Goal: Task Accomplishment & Management: Complete application form

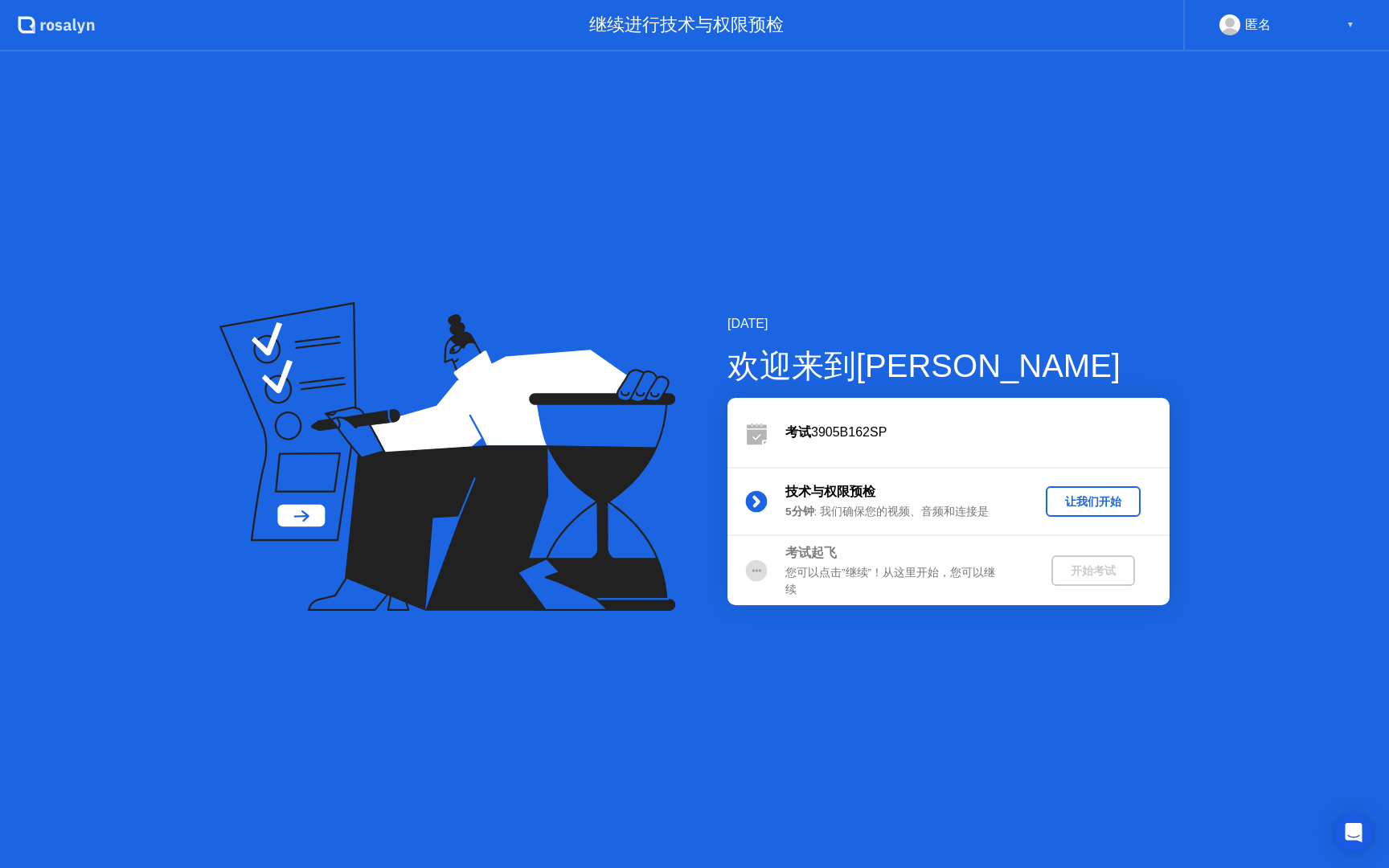
click at [1081, 504] on div "让我们开始" at bounding box center [1093, 502] width 82 height 16
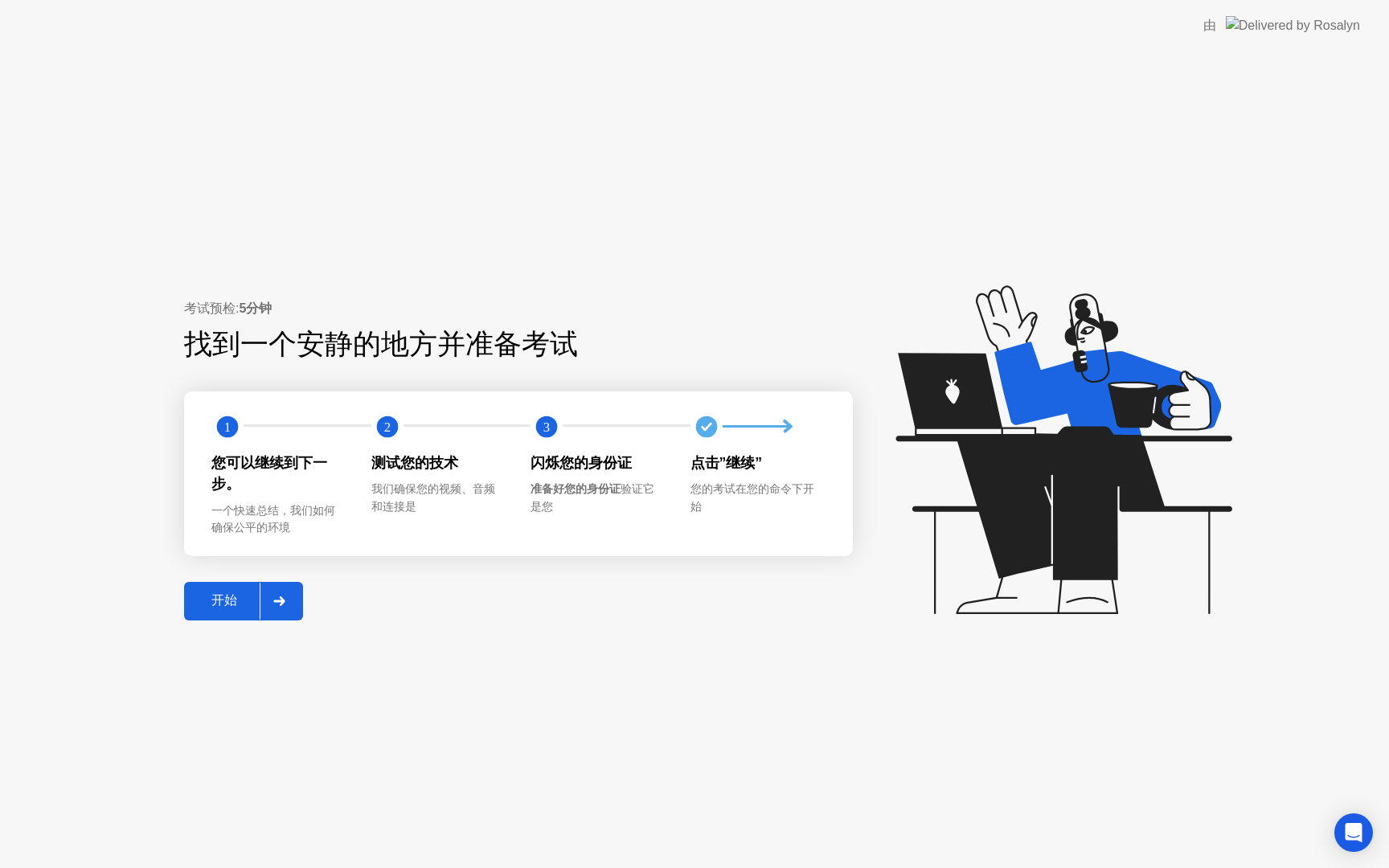
click at [248, 605] on div "开始" at bounding box center [224, 600] width 70 height 17
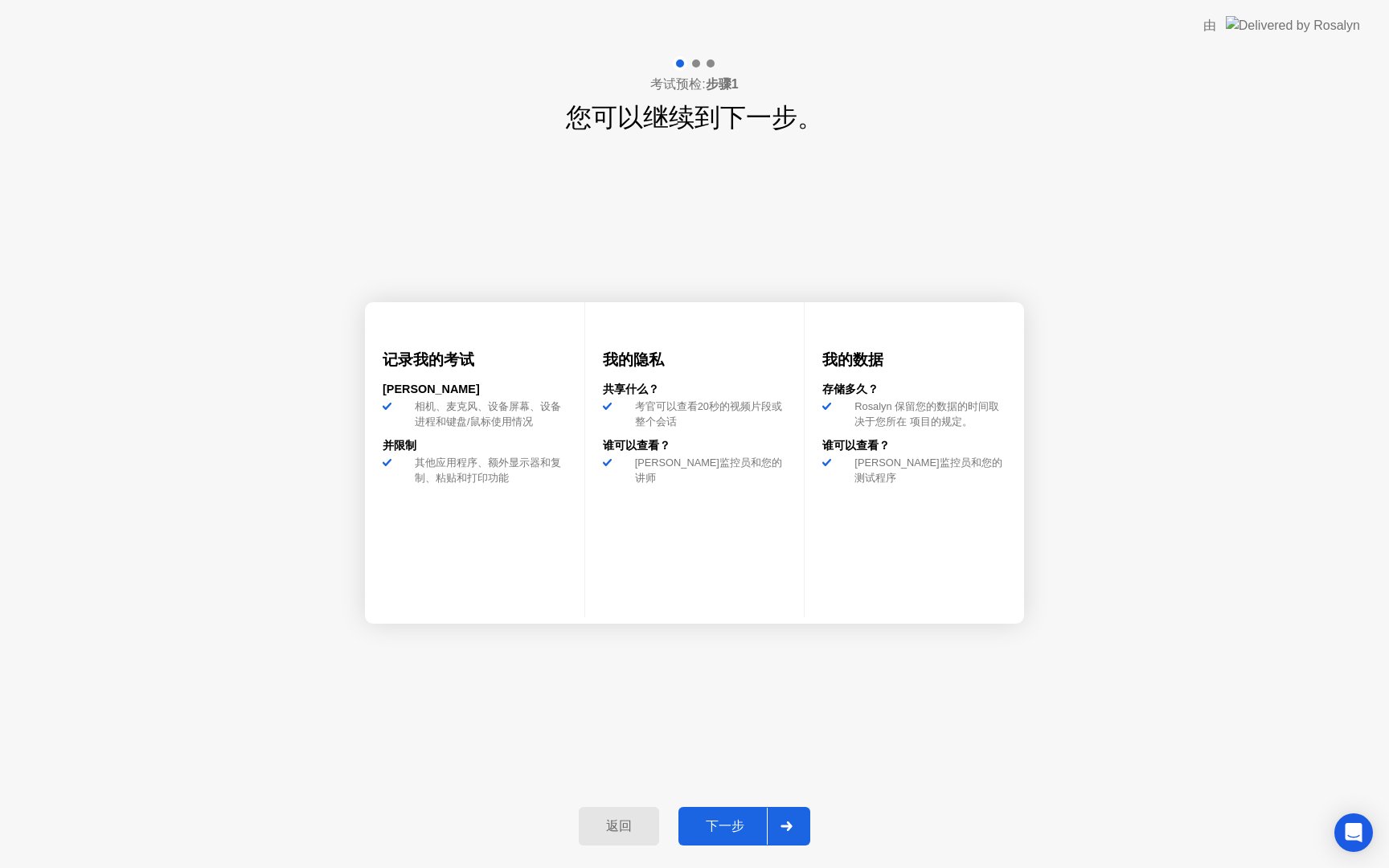
click at [611, 811] on button "返回" at bounding box center [619, 825] width 80 height 38
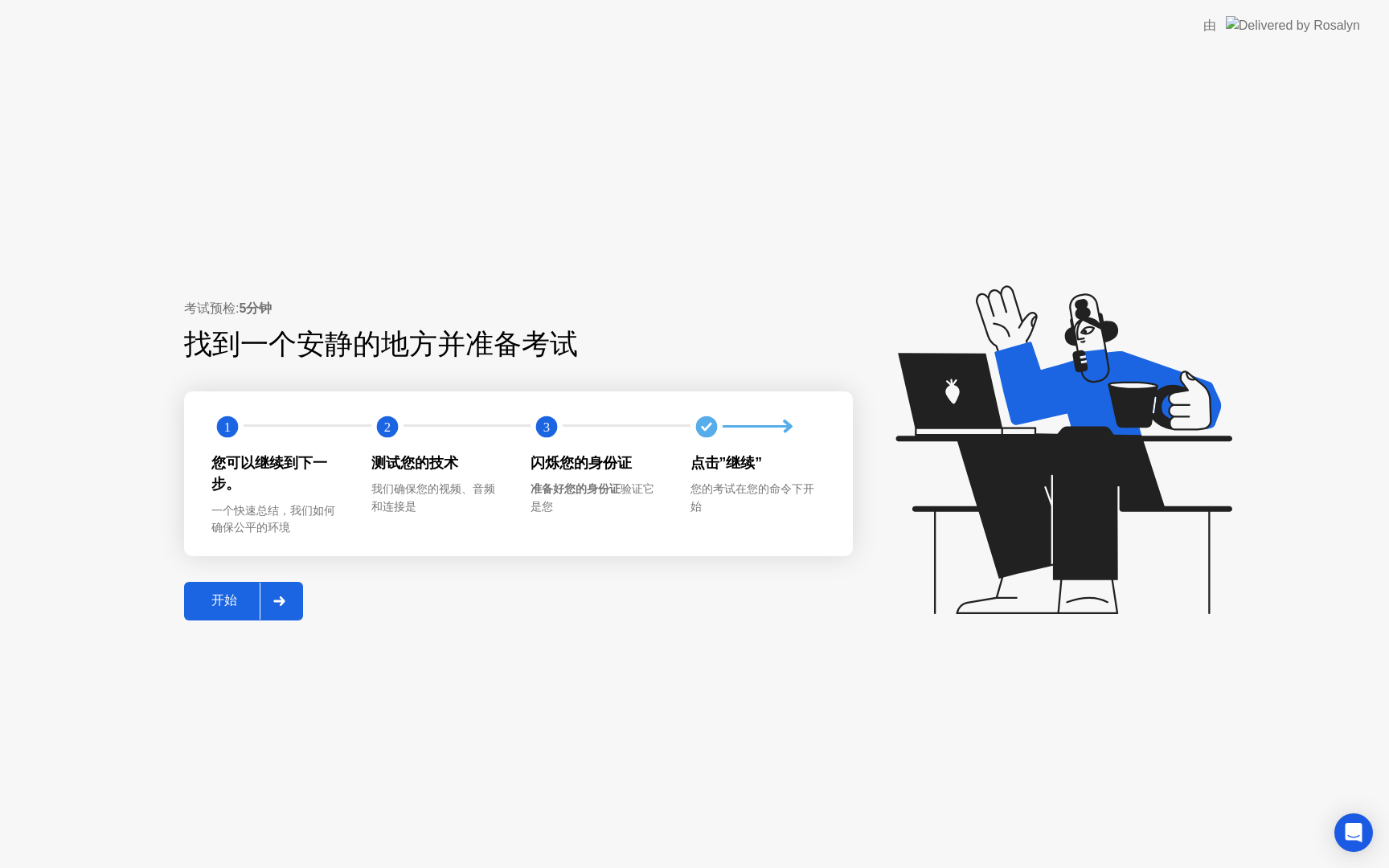
click at [228, 612] on button "开始" at bounding box center [243, 601] width 119 height 38
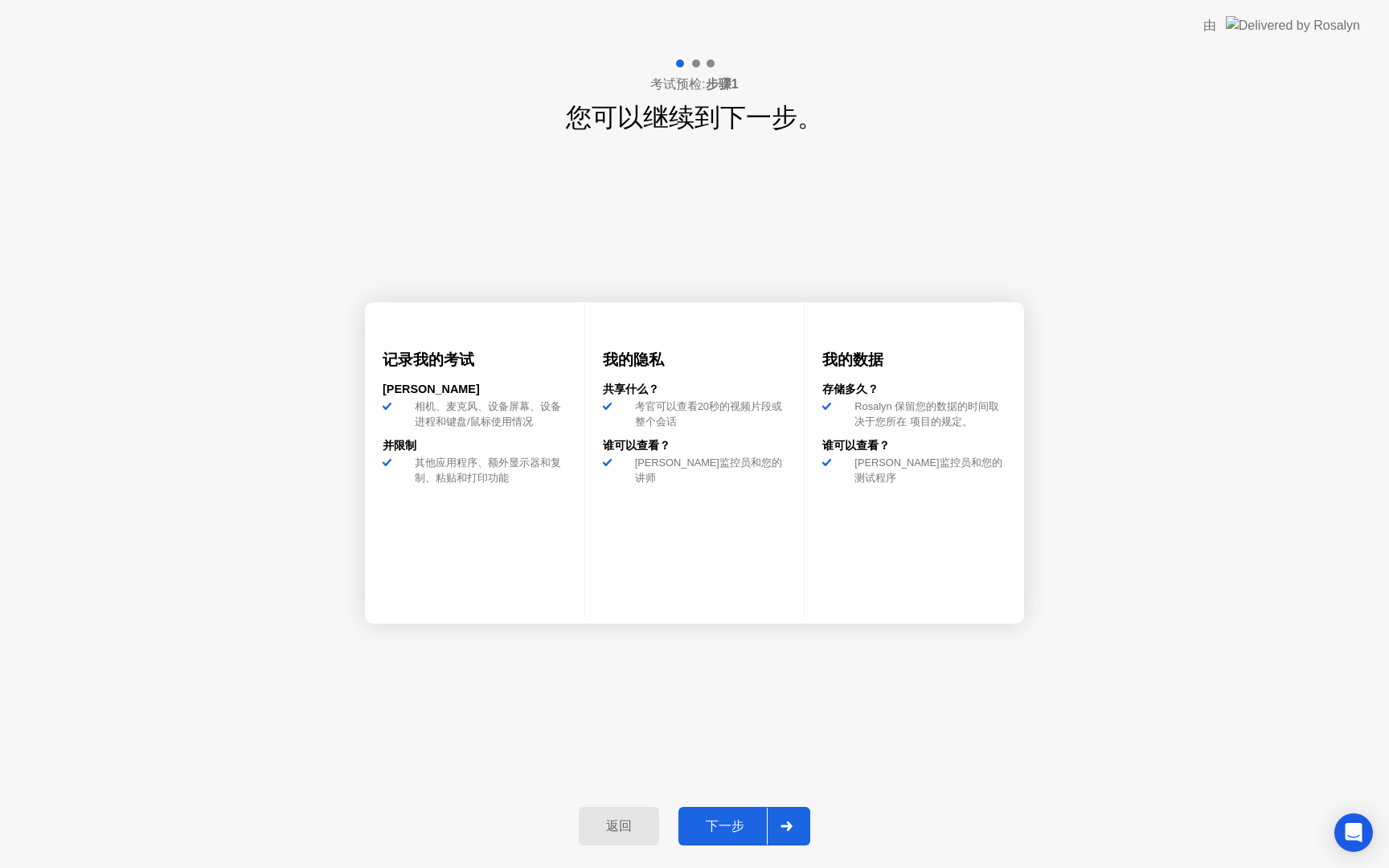
click at [717, 832] on div "下一步" at bounding box center [725, 826] width 84 height 17
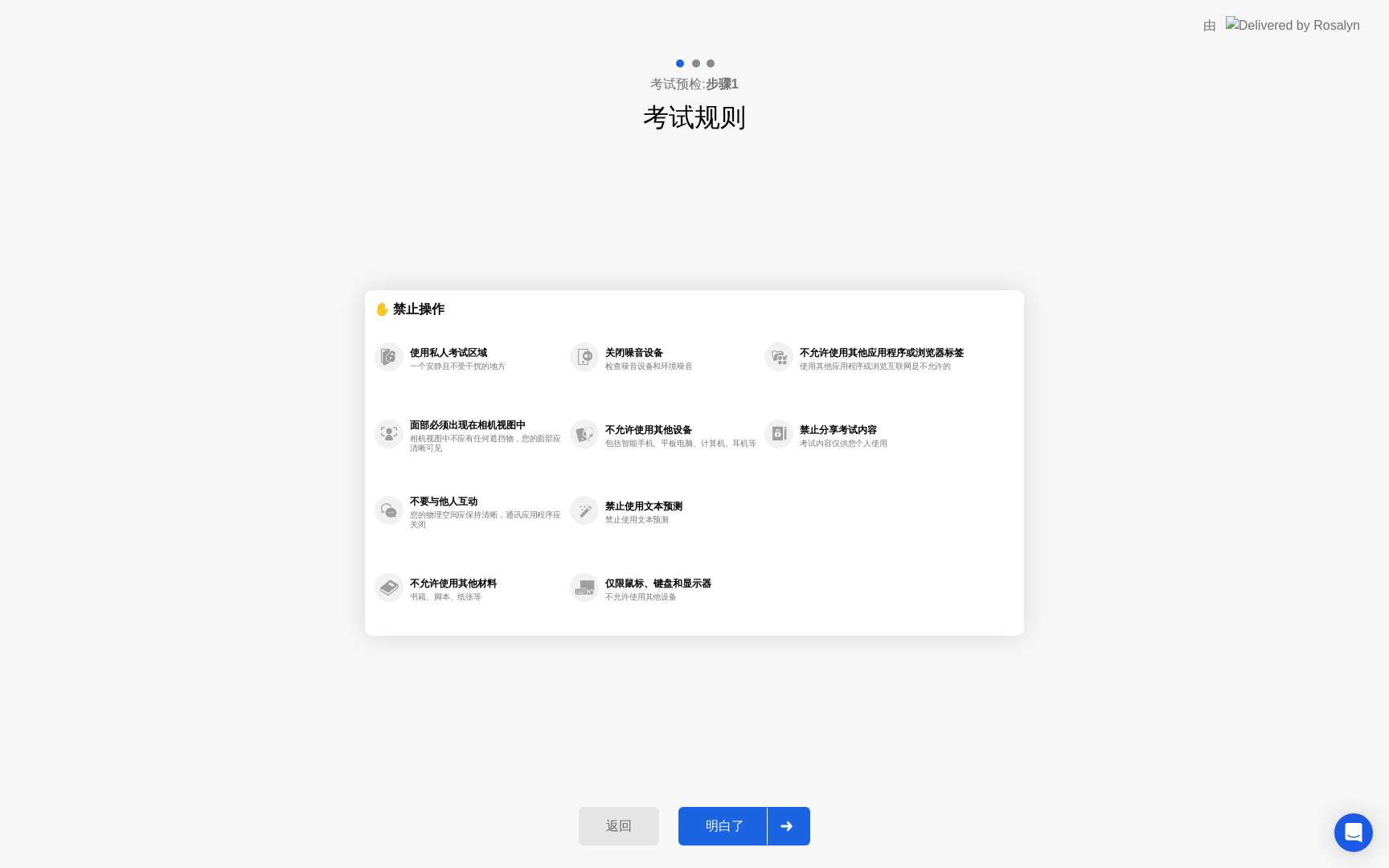
click at [749, 827] on div "明白了" at bounding box center [725, 826] width 84 height 17
select select "Available cameras"
select select "Available speakers"
select select "Available microphones"
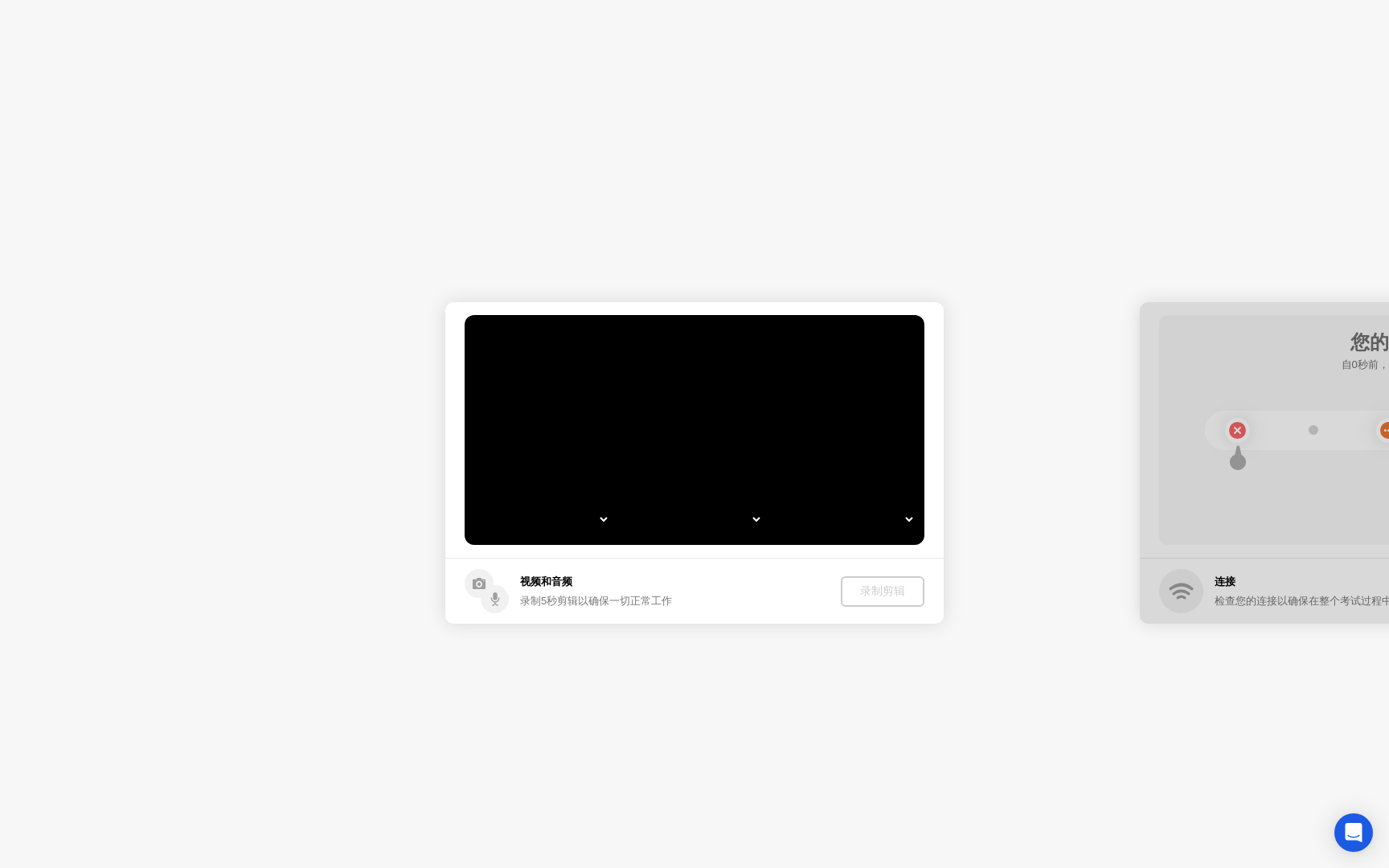
select select "**********"
select select "*******"
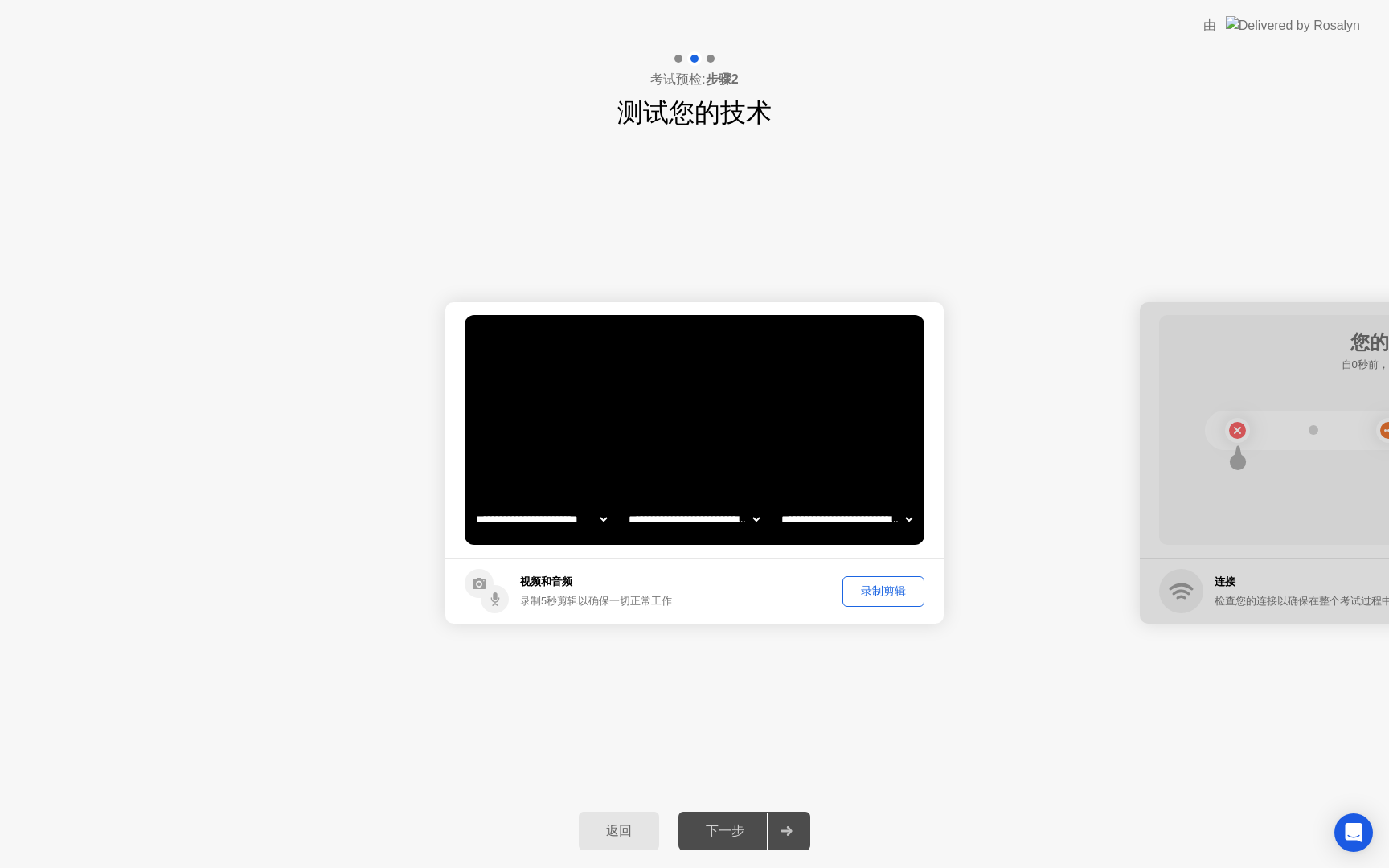
click at [894, 595] on div "录制剪辑" at bounding box center [883, 591] width 70 height 16
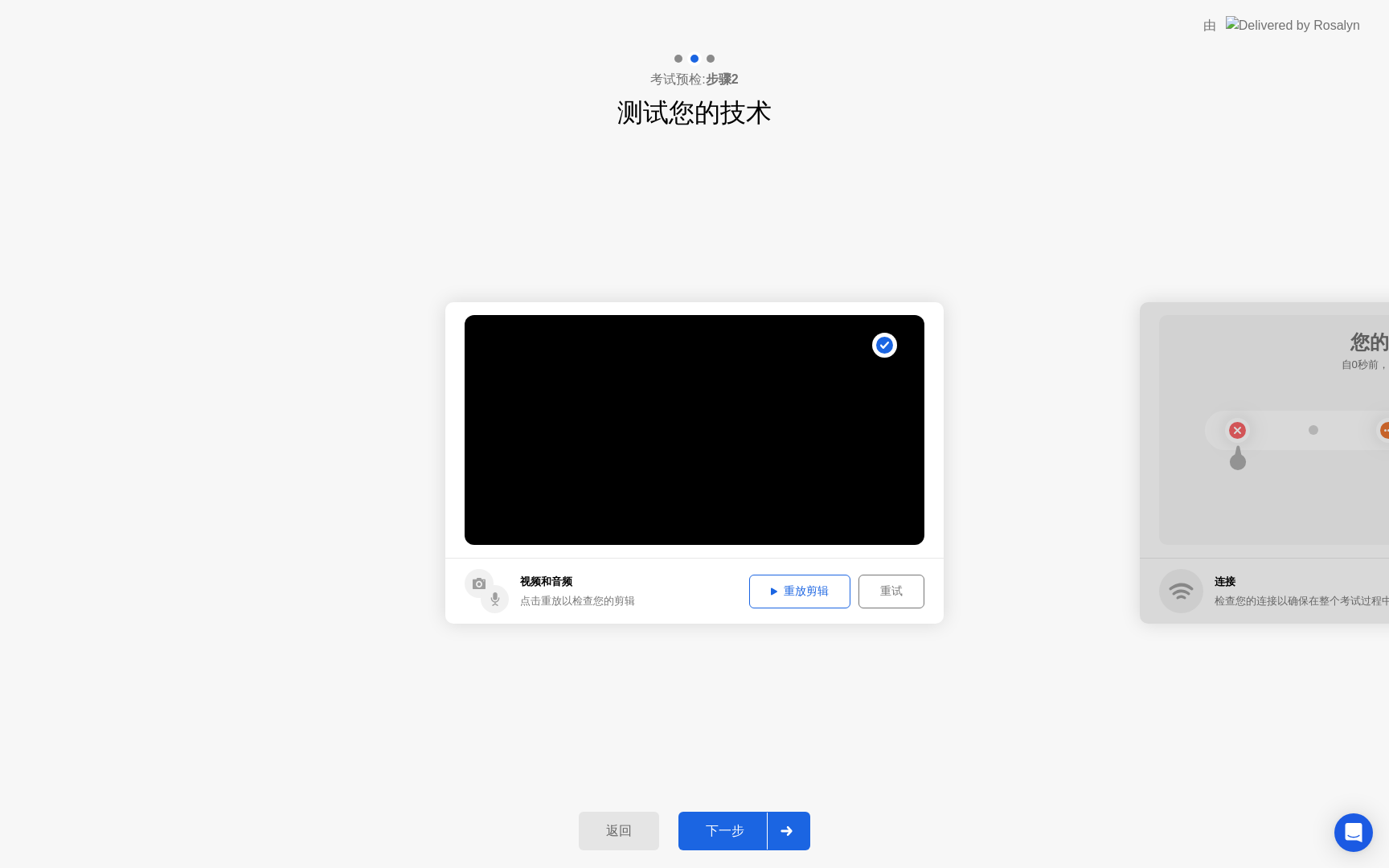
click at [791, 832] on icon at bounding box center [786, 831] width 12 height 10
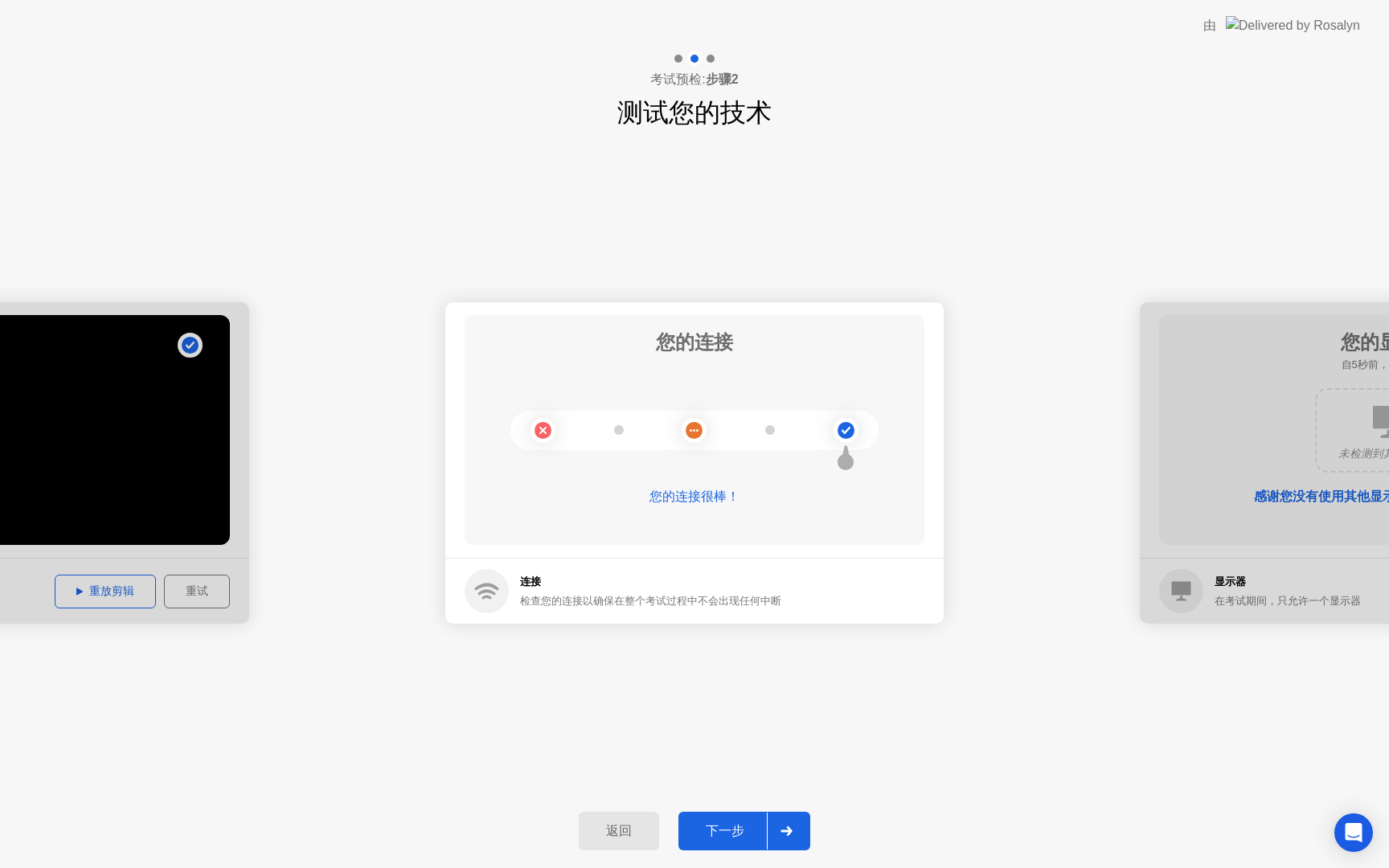
click at [801, 839] on div at bounding box center [785, 830] width 38 height 37
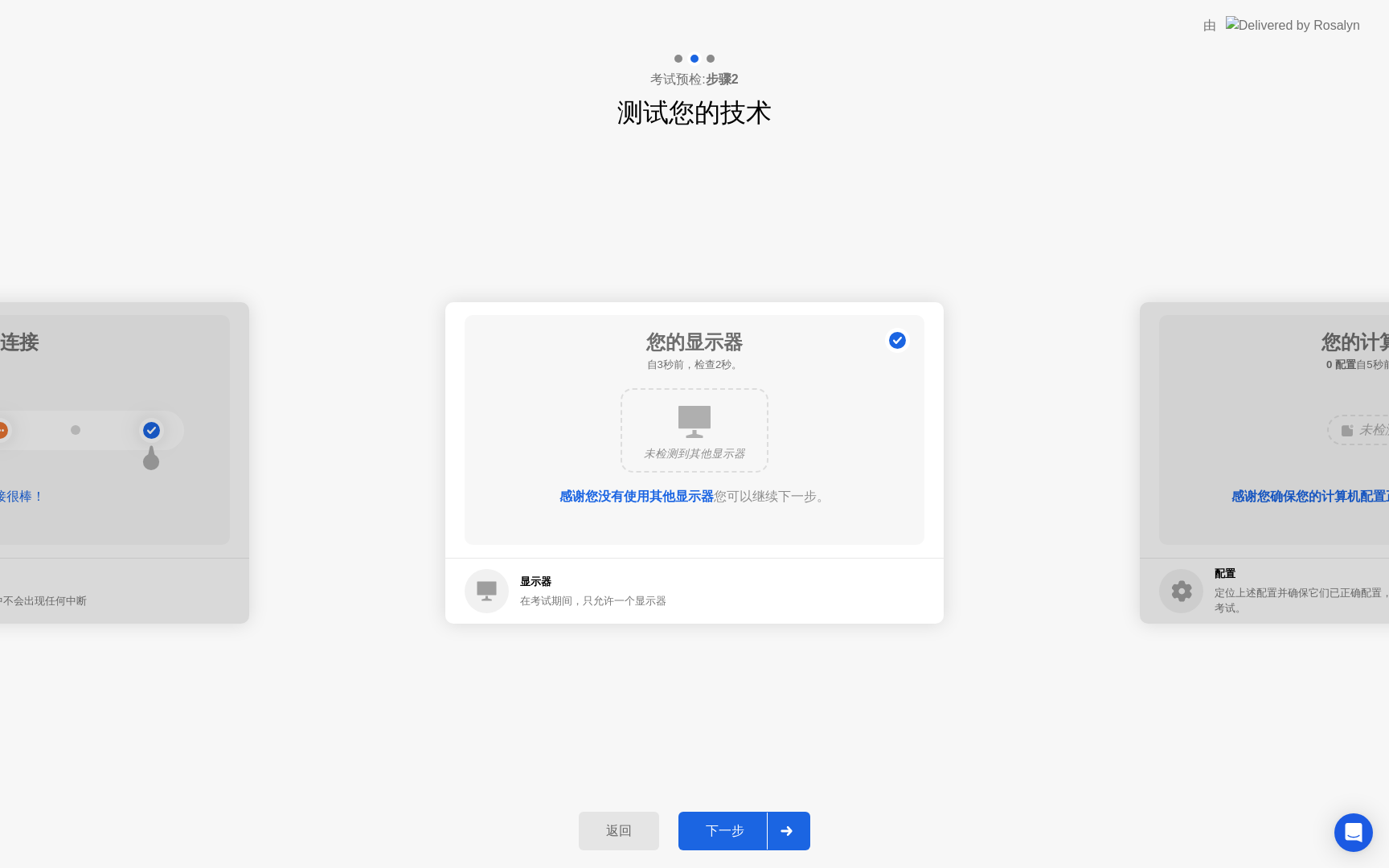
click at [759, 834] on div "下一步" at bounding box center [725, 831] width 84 height 17
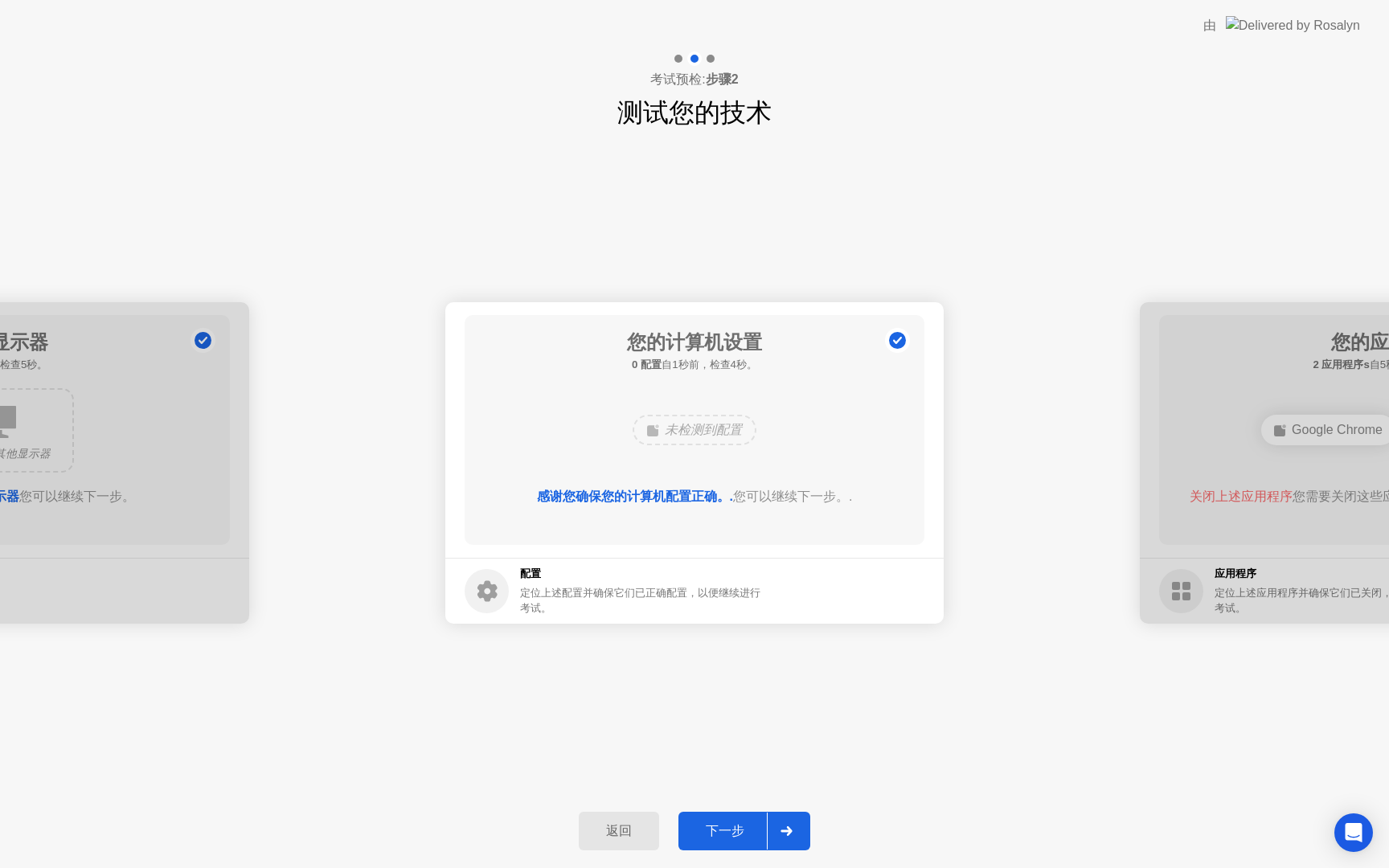
click at [713, 417] on div "未检测到配置" at bounding box center [694, 429] width 124 height 30
click at [713, 432] on div "未检测到配置" at bounding box center [694, 429] width 124 height 30
click at [783, 835] on icon at bounding box center [786, 831] width 12 height 10
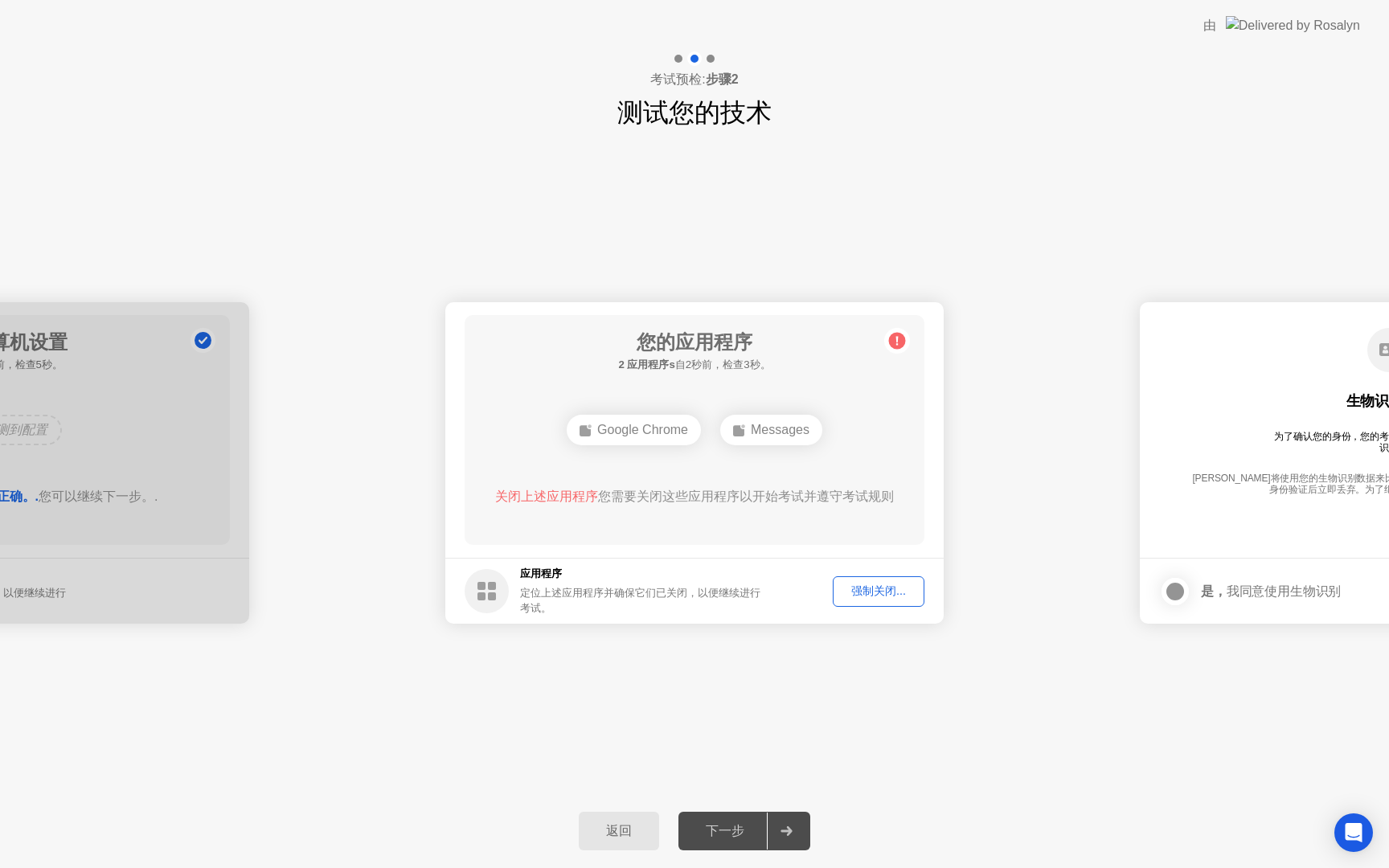
click at [894, 595] on div "强制关闭..." at bounding box center [879, 591] width 80 height 16
click at [883, 594] on div "强制关闭..." at bounding box center [879, 591] width 80 height 16
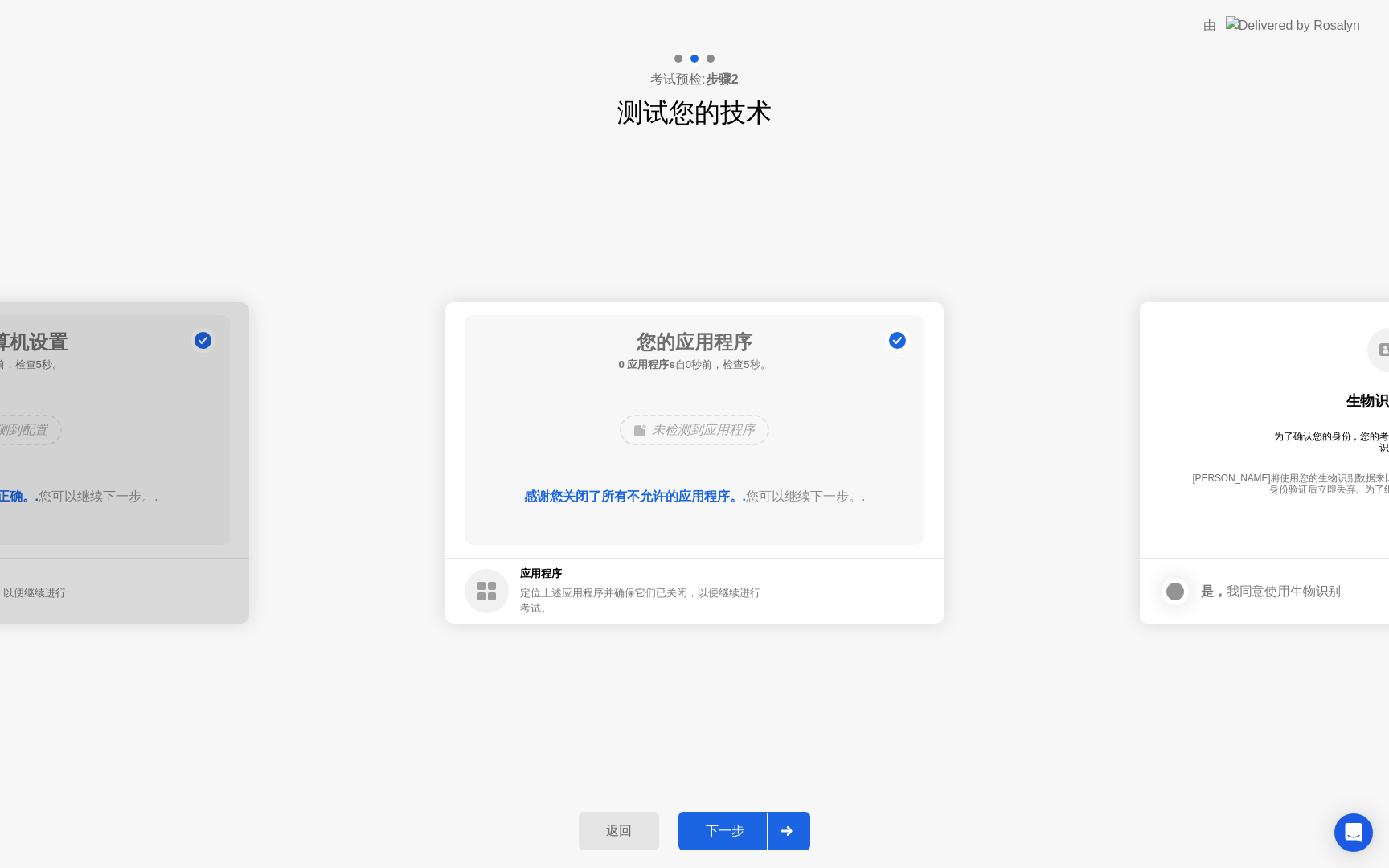
click at [839, 584] on footer "应用程序 定位上述应用程序并确保它们已关闭，以便继续进行考试。" at bounding box center [694, 590] width 499 height 66
click at [787, 840] on div at bounding box center [785, 830] width 38 height 37
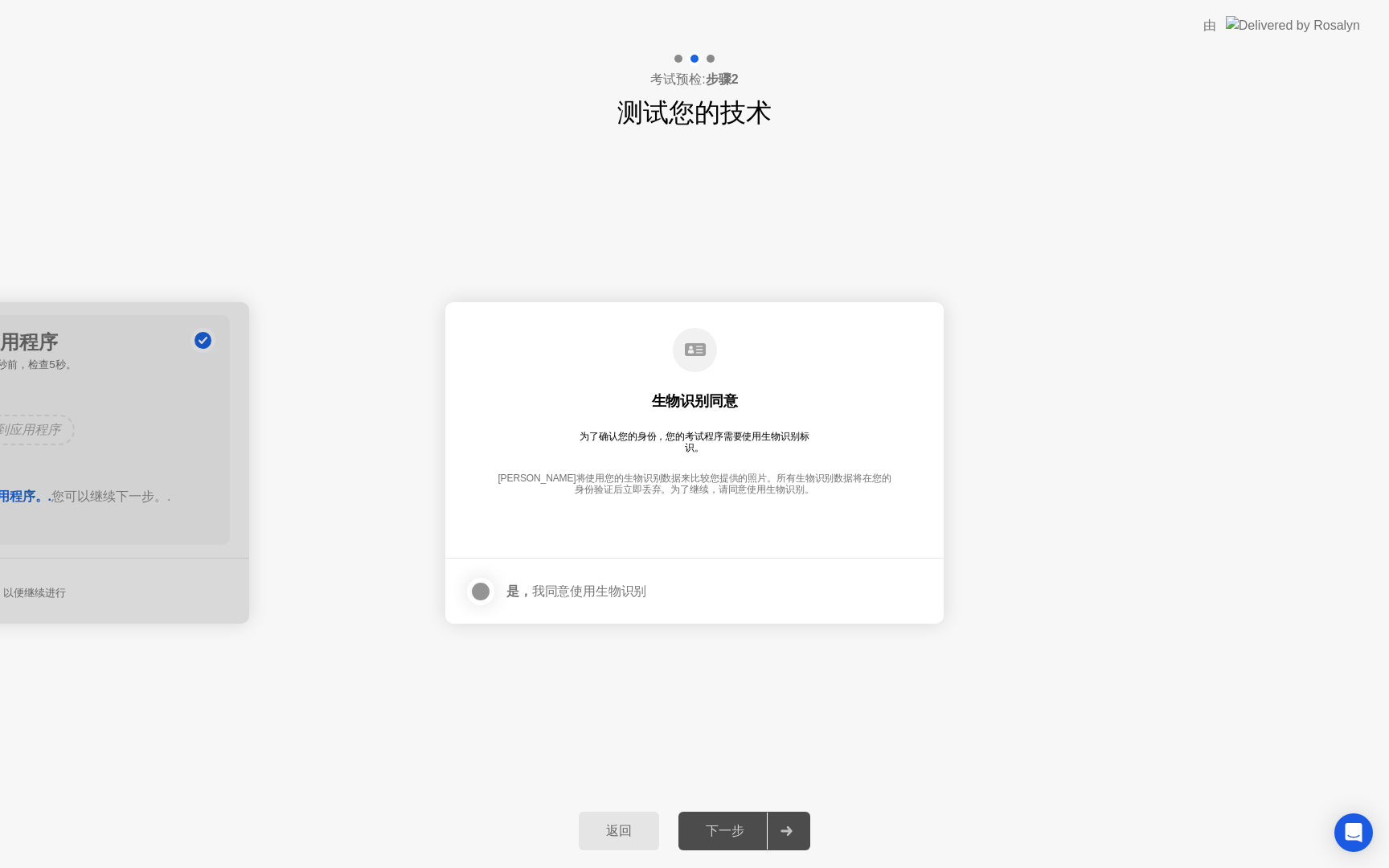
click at [758, 540] on main "生物识别同意 为了确认您的身份，您的考试程序需要使用生物识别标识。 [PERSON_NAME]将使用您的生物识别数据来比较您提供的照片。所有生物识别数据将在您…" at bounding box center [694, 430] width 499 height 255
click at [481, 584] on div at bounding box center [481, 592] width 20 height 20
click at [608, 839] on div "返回" at bounding box center [619, 831] width 70 height 17
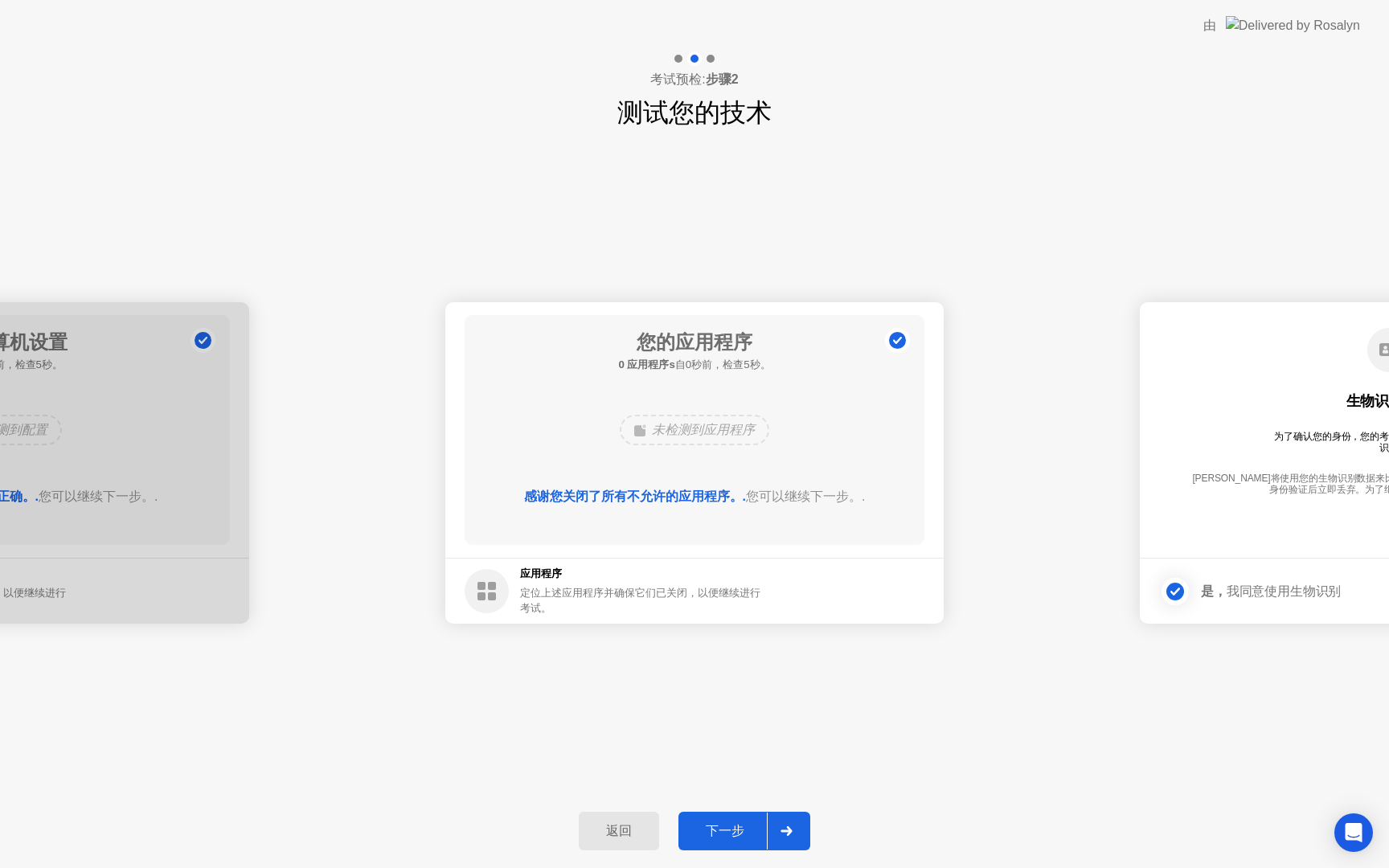
click at [608, 838] on div "返回" at bounding box center [619, 831] width 70 height 17
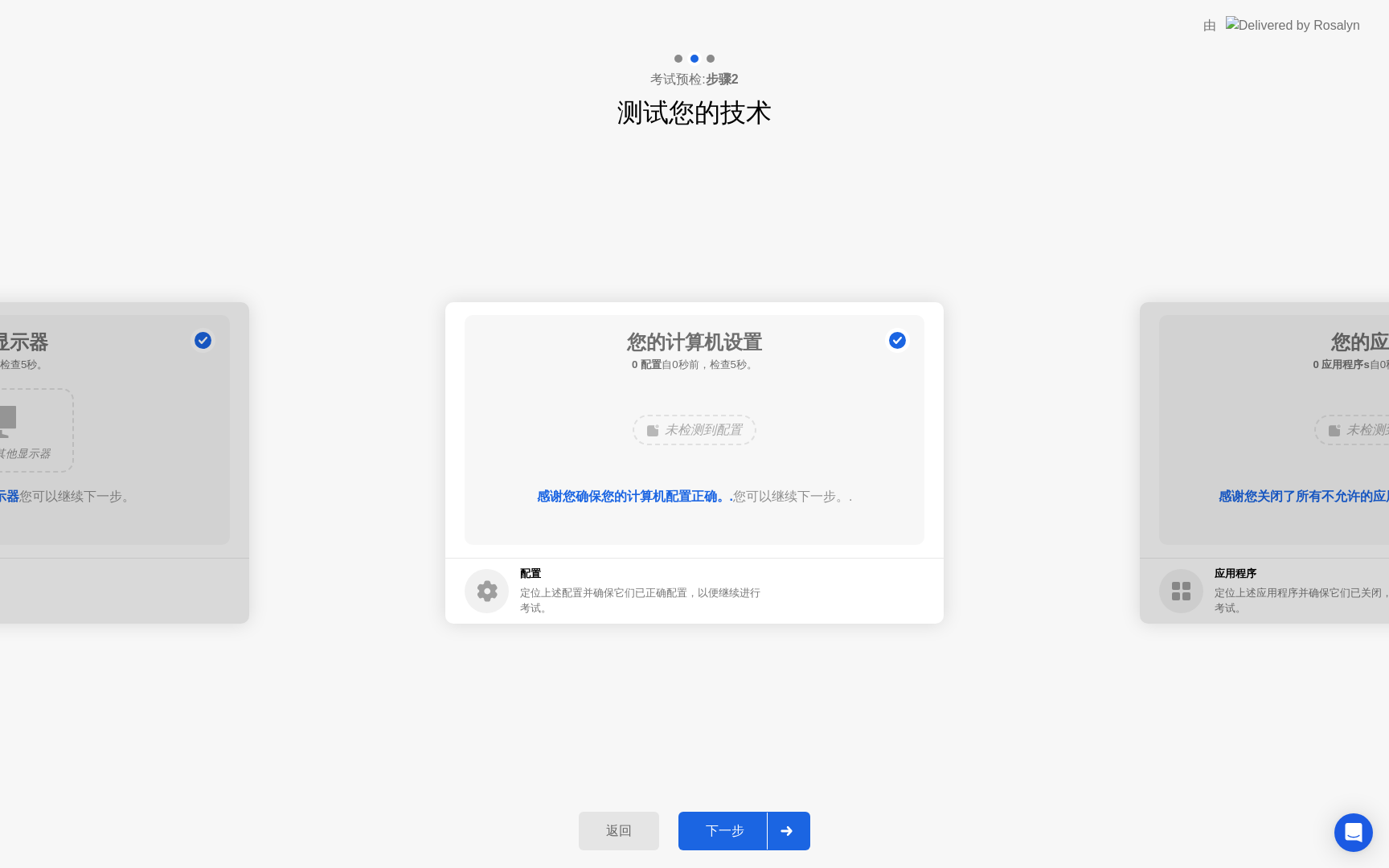
click at [491, 599] on circle at bounding box center [486, 591] width 44 height 44
click at [522, 571] on div "配置 定位上述配置并确保它们已正确配置，以便继续进行考试。" at bounding box center [613, 590] width 299 height 50
click at [610, 817] on button "返回" at bounding box center [619, 830] width 80 height 38
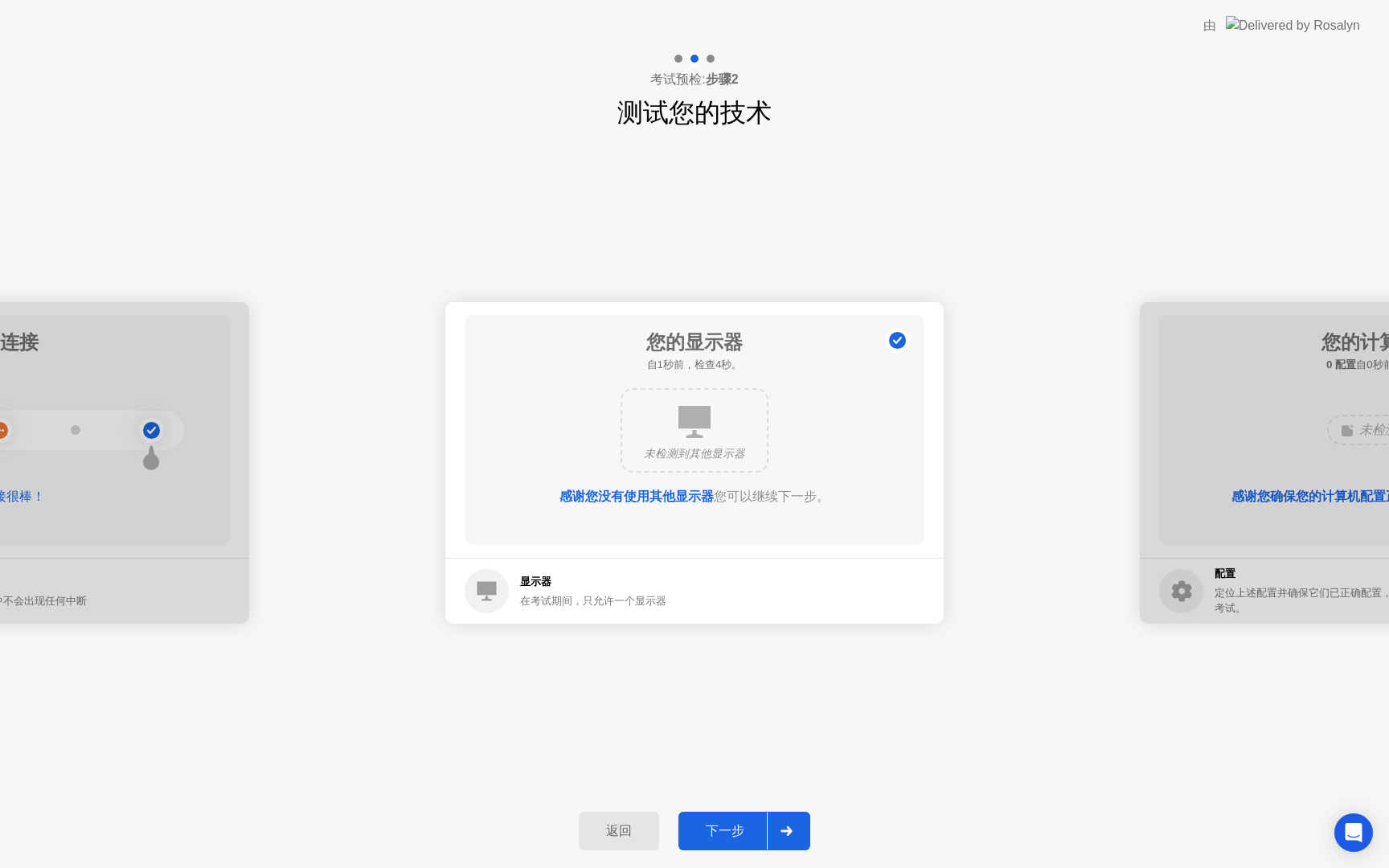
click at [474, 606] on circle at bounding box center [486, 591] width 44 height 44
click at [680, 451] on div "未检测到其他显示器" at bounding box center [694, 454] width 119 height 16
click at [661, 498] on b "感谢您没有使用其他显示器" at bounding box center [636, 496] width 154 height 14
click at [788, 827] on icon at bounding box center [786, 831] width 11 height 10
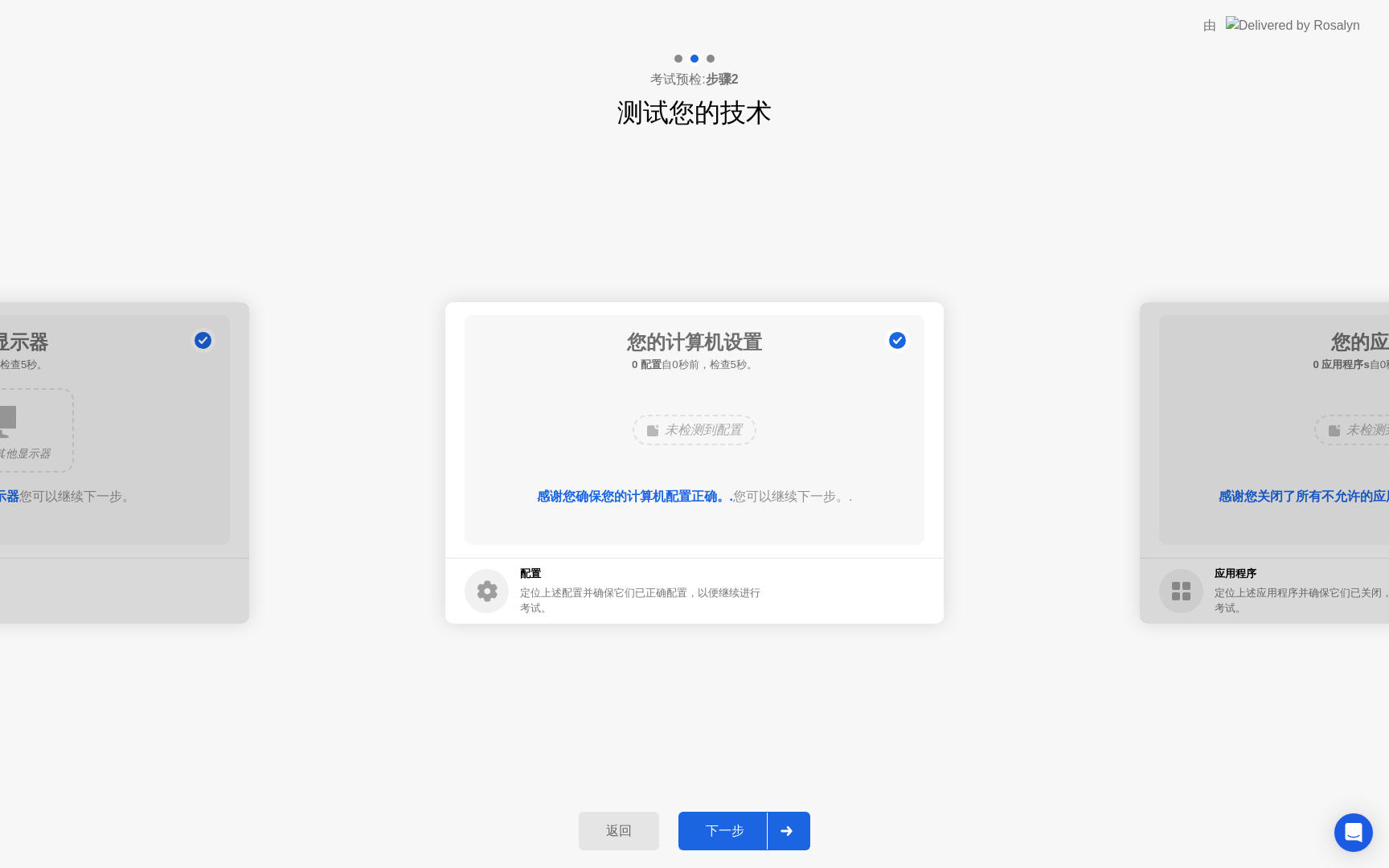
click at [788, 827] on icon at bounding box center [786, 831] width 11 height 10
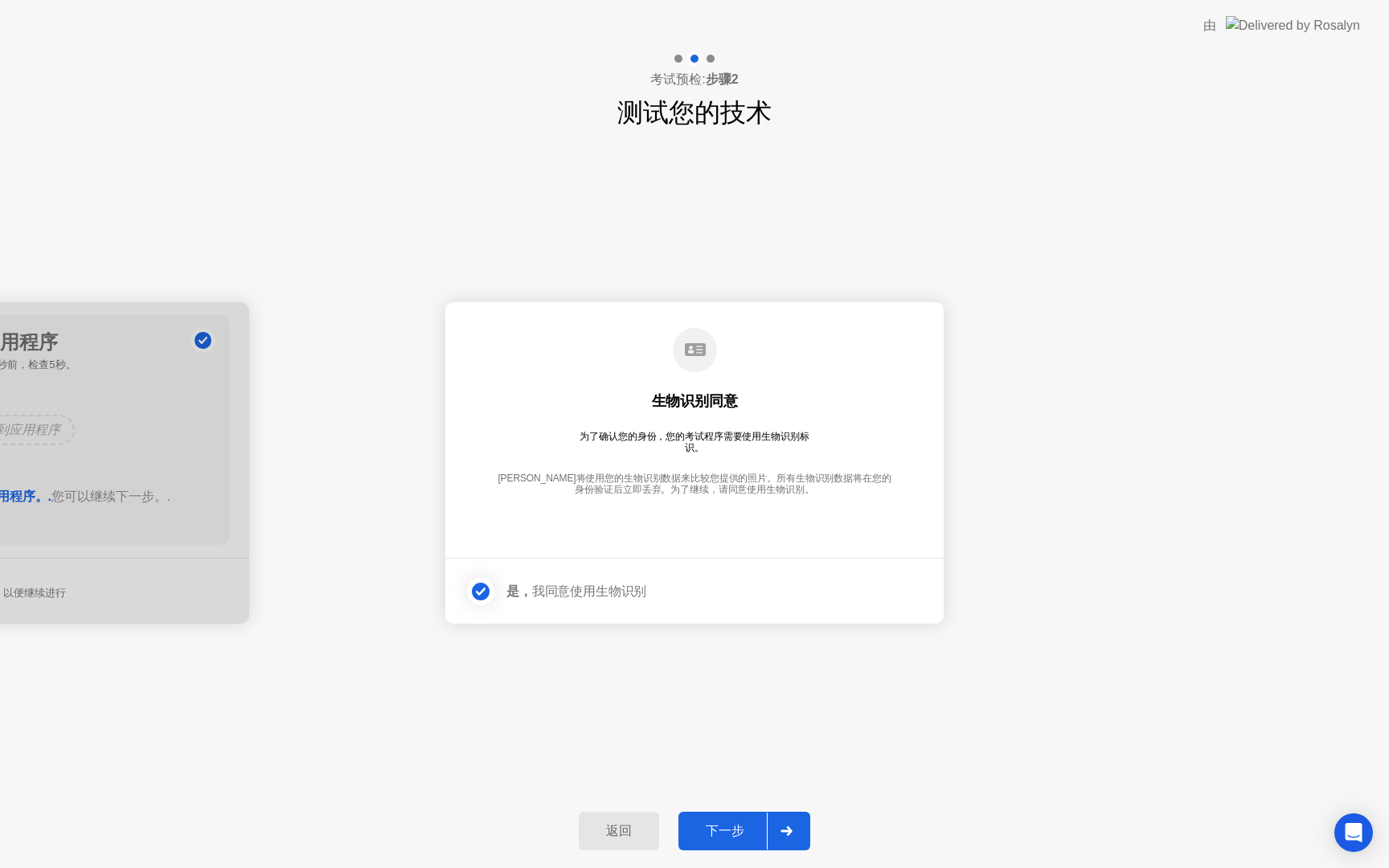
click at [788, 827] on icon at bounding box center [786, 831] width 11 height 10
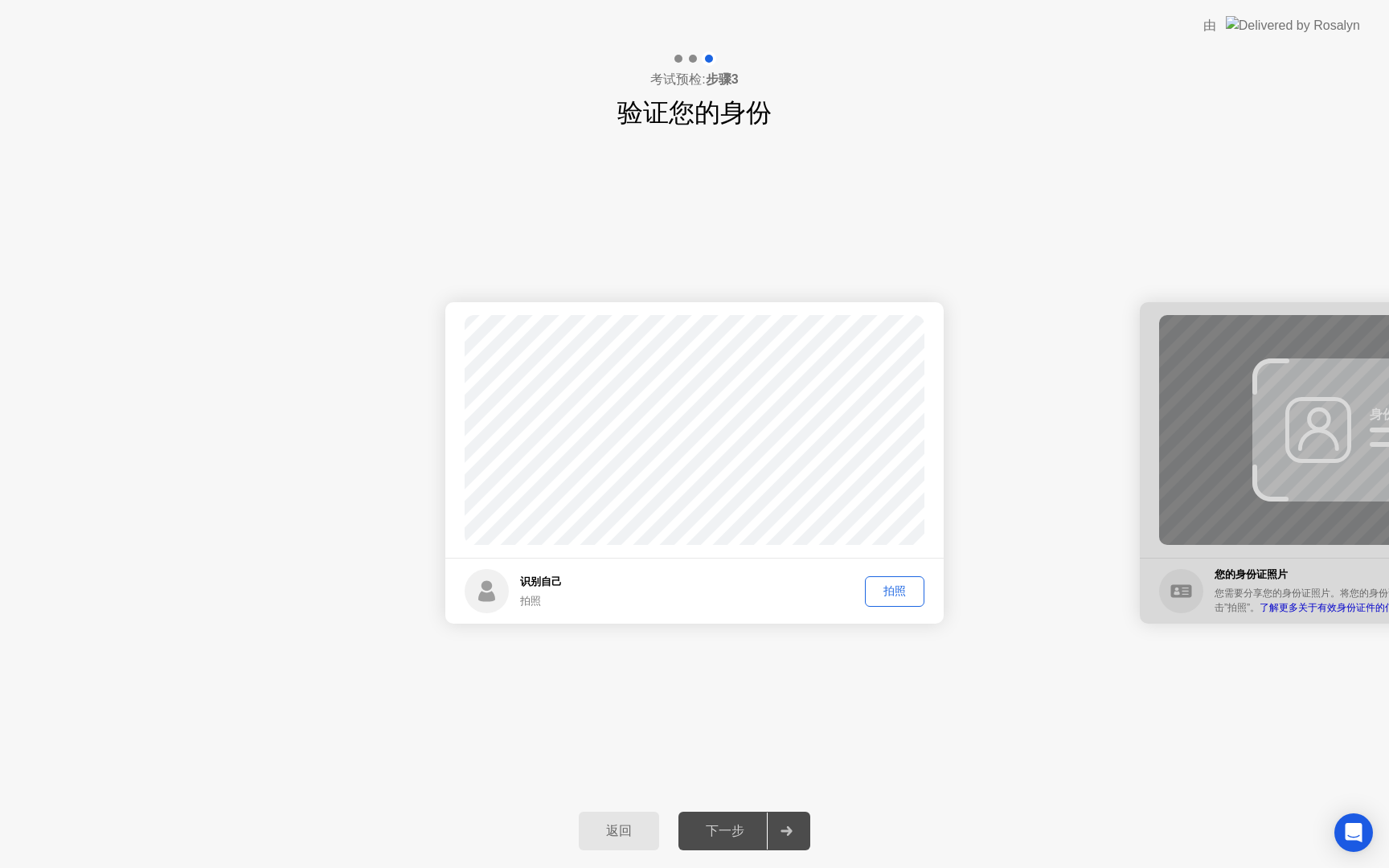
click at [884, 600] on button "拍照" at bounding box center [894, 591] width 60 height 30
click at [889, 594] on div "重拍" at bounding box center [894, 591] width 48 height 16
click at [889, 594] on div "拍照" at bounding box center [894, 591] width 48 height 16
click at [780, 832] on icon at bounding box center [786, 831] width 12 height 10
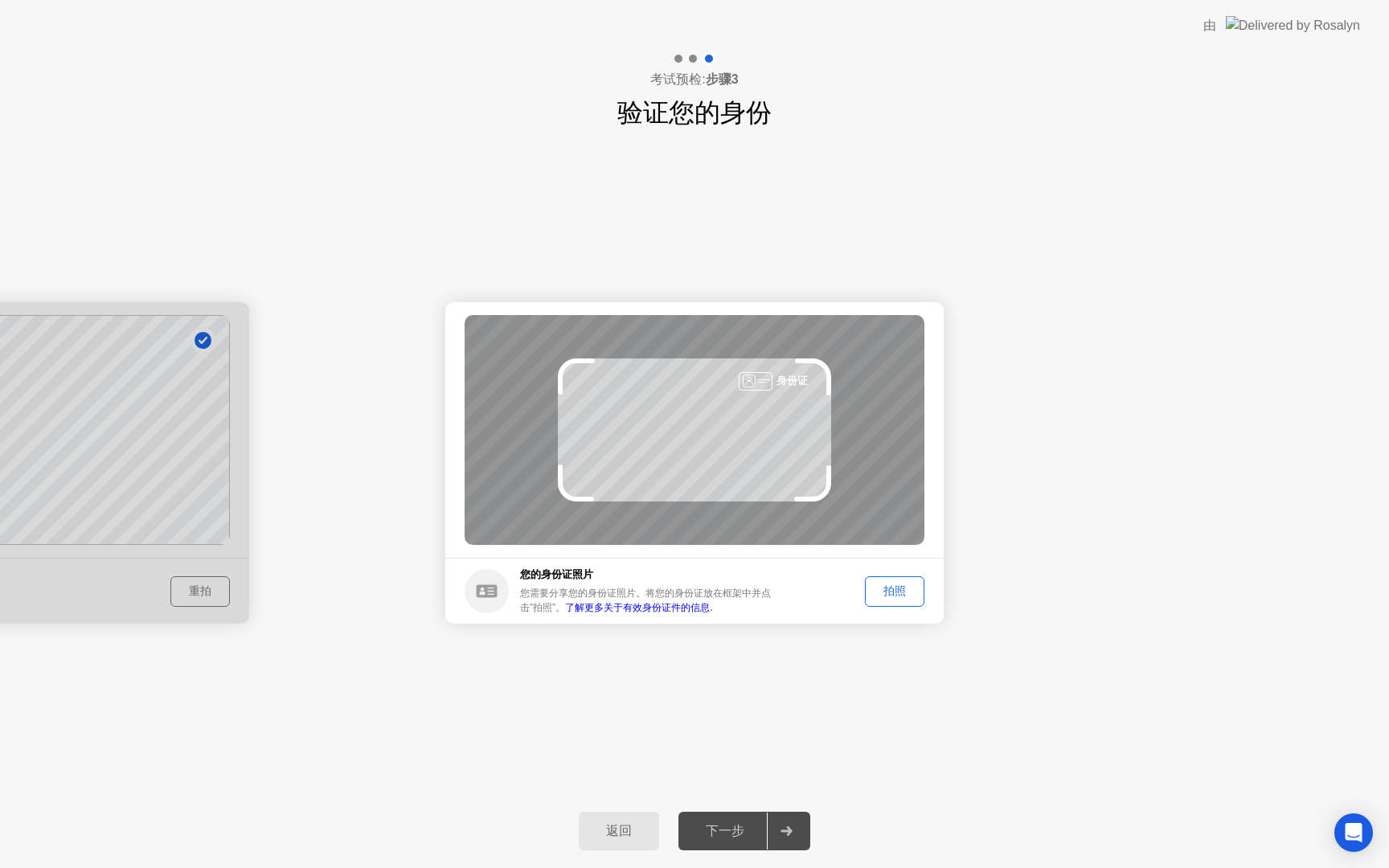
click at [874, 596] on div "拍照" at bounding box center [894, 591] width 48 height 16
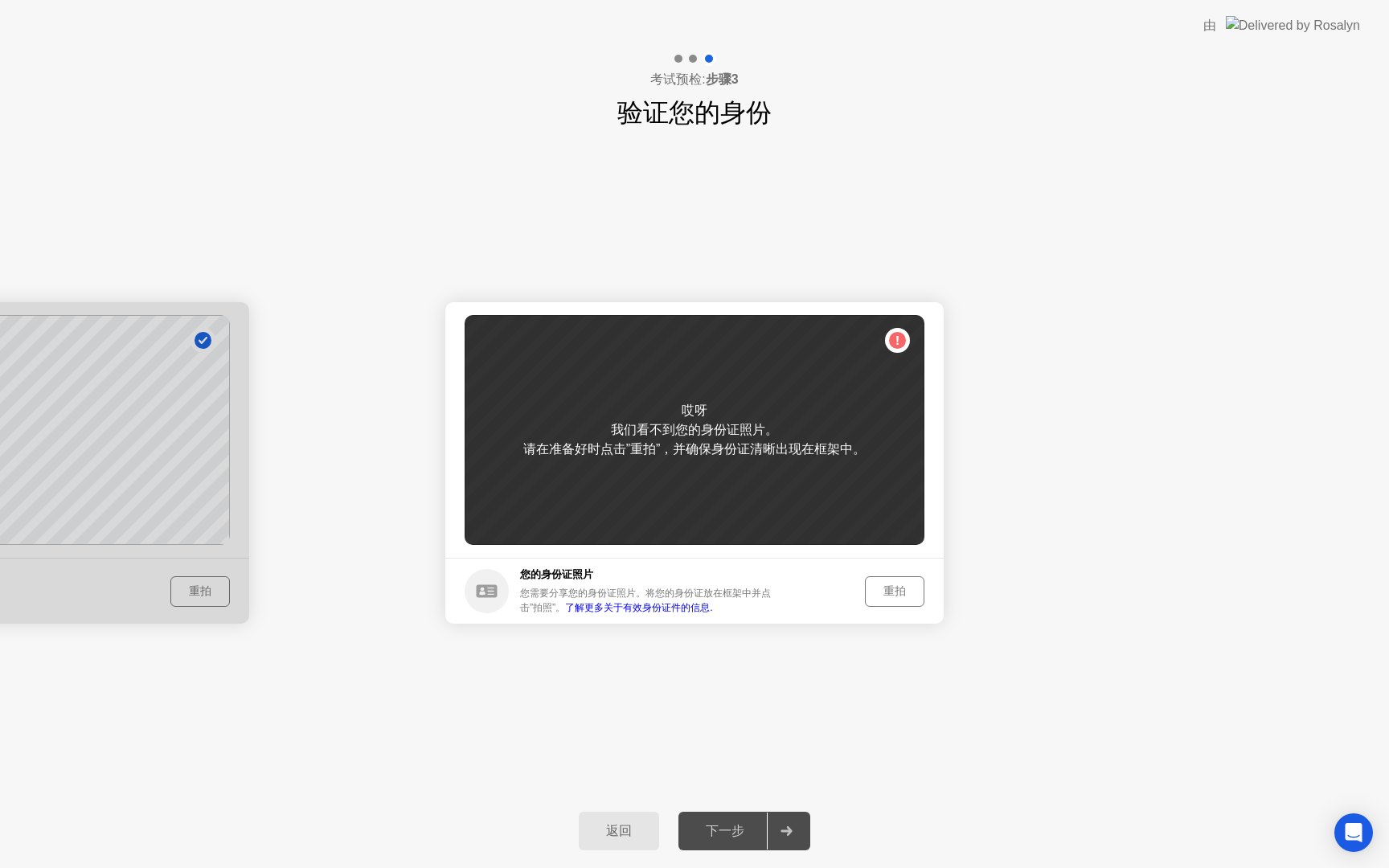
click at [885, 346] on div "哎呀 我们看不到您的身份证照片。 请在准备好时点击”重拍”，并确保身份证清晰出现在框架中。" at bounding box center [694, 430] width 459 height 230
click at [871, 588] on div "重拍" at bounding box center [894, 591] width 48 height 16
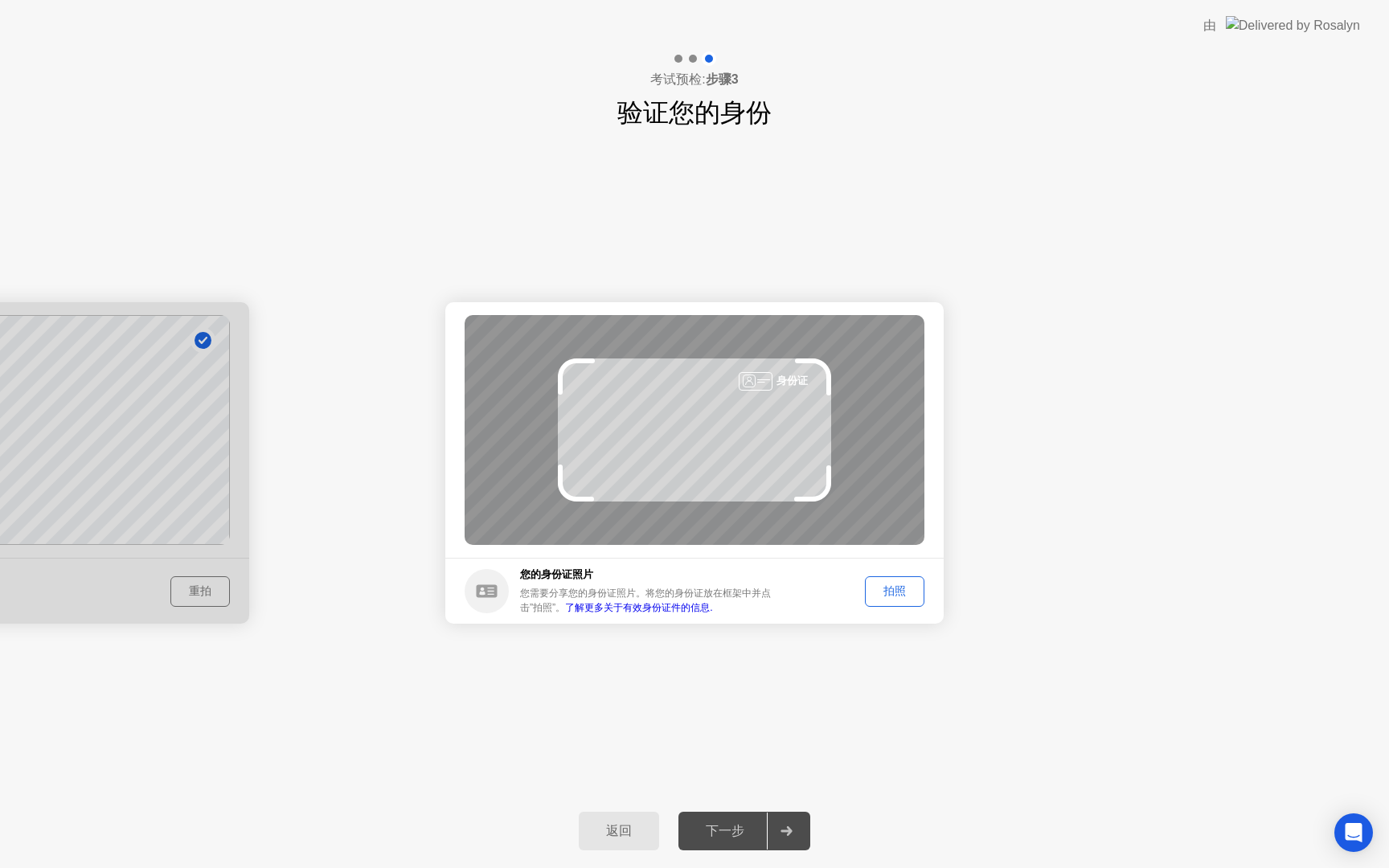
click at [908, 591] on div "拍照" at bounding box center [894, 591] width 48 height 16
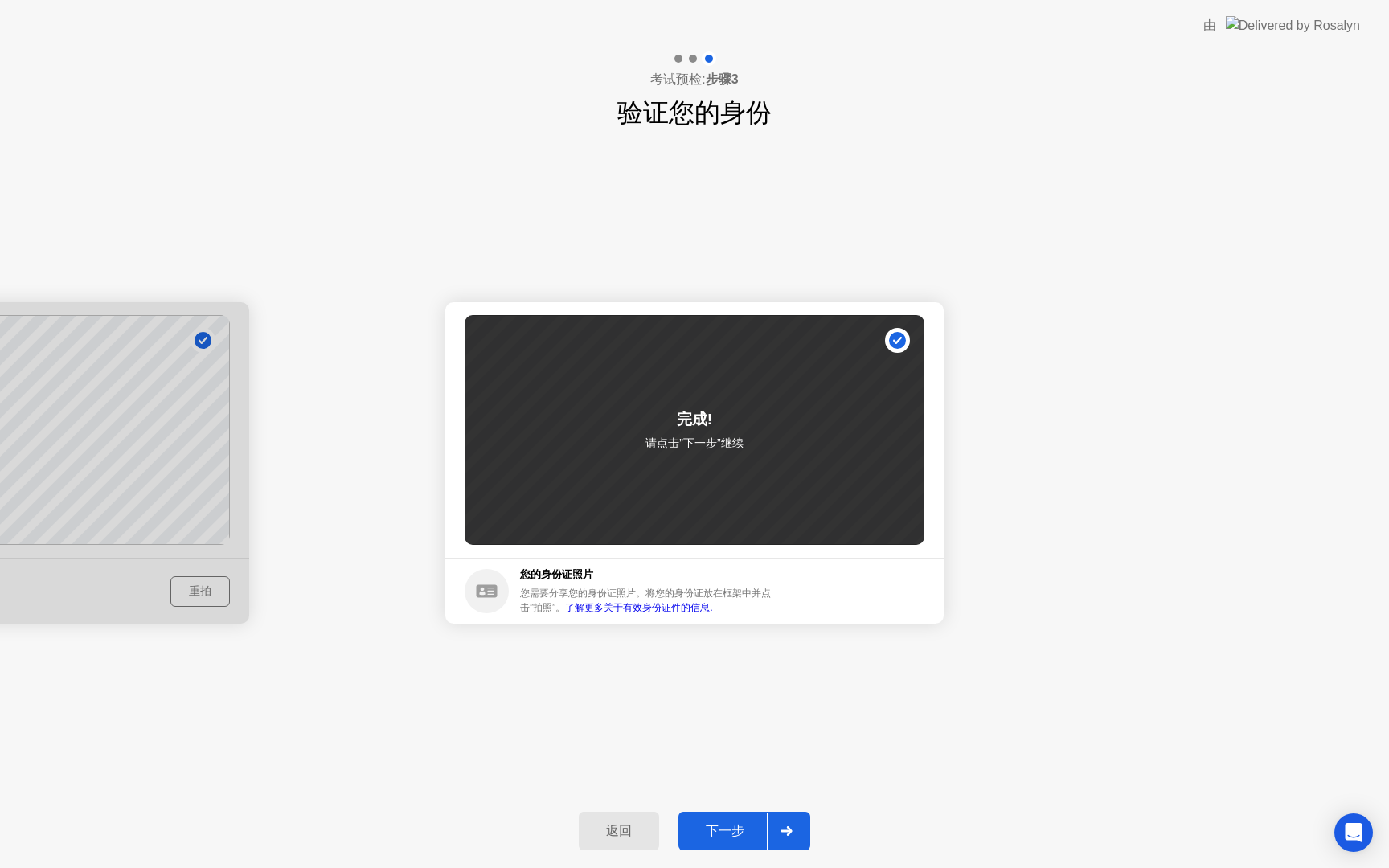
click at [790, 835] on icon at bounding box center [786, 831] width 12 height 10
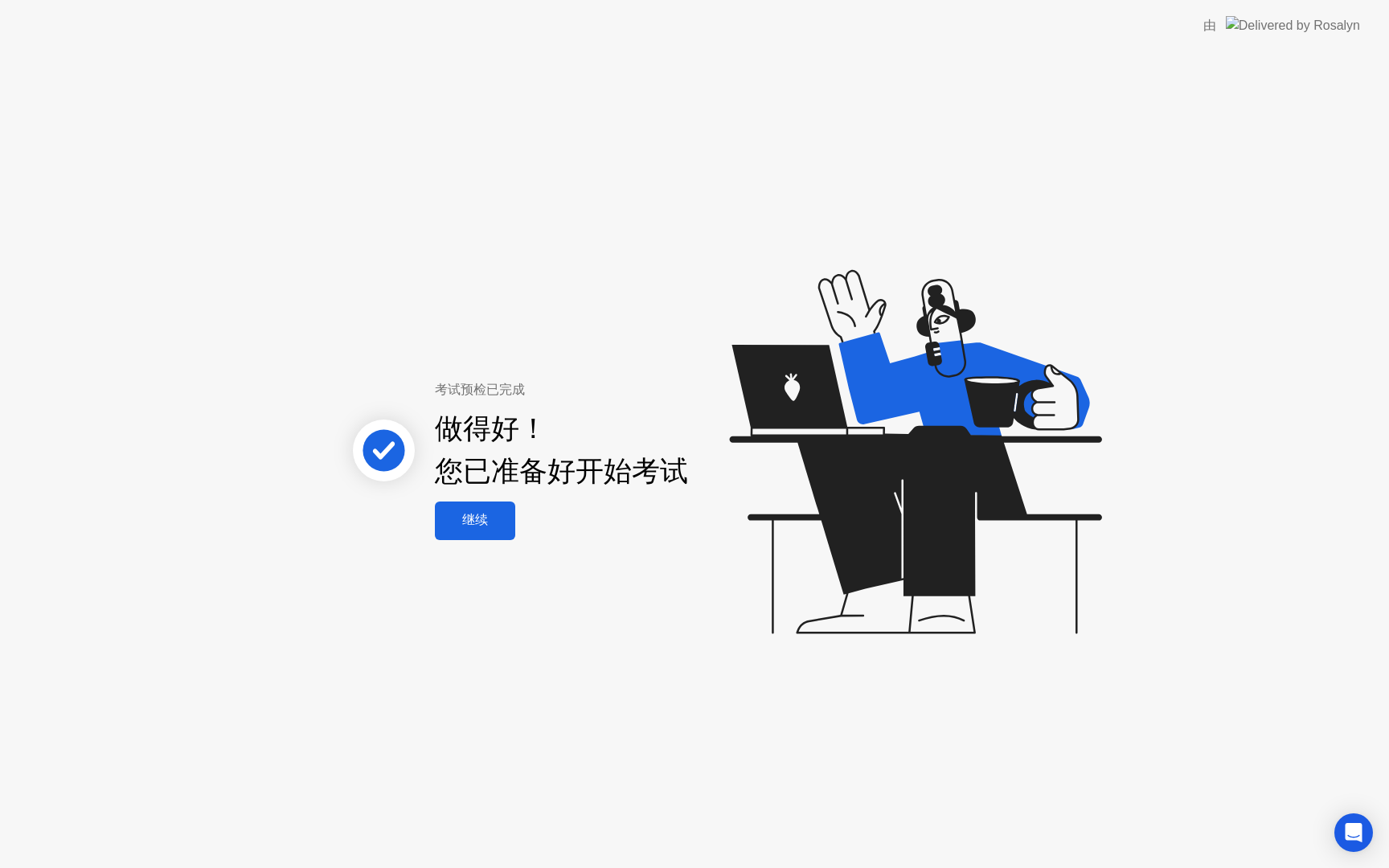
click at [473, 518] on div "继续" at bounding box center [475, 520] width 70 height 17
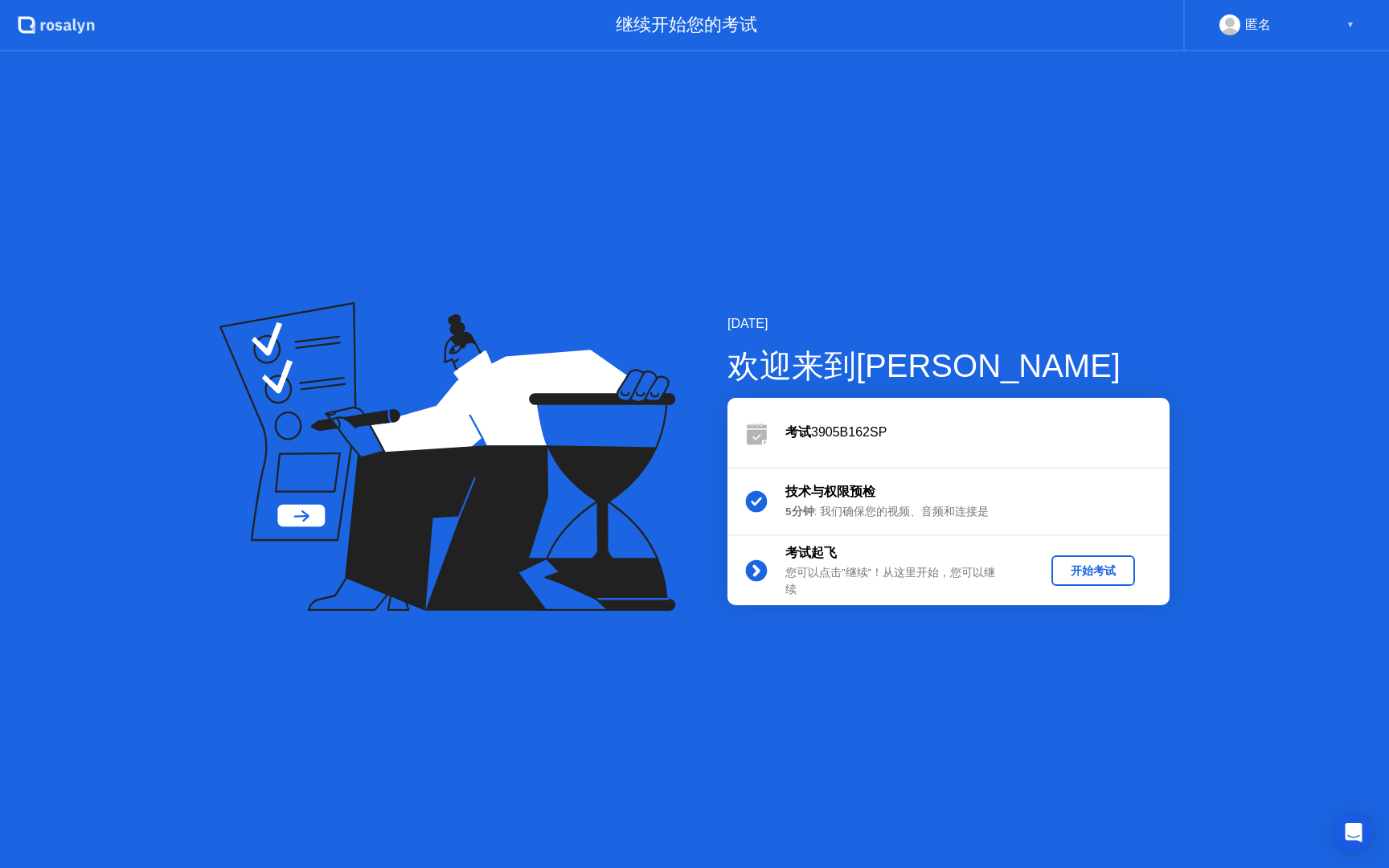
click at [1069, 572] on div "开始考试" at bounding box center [1093, 571] width 70 height 16
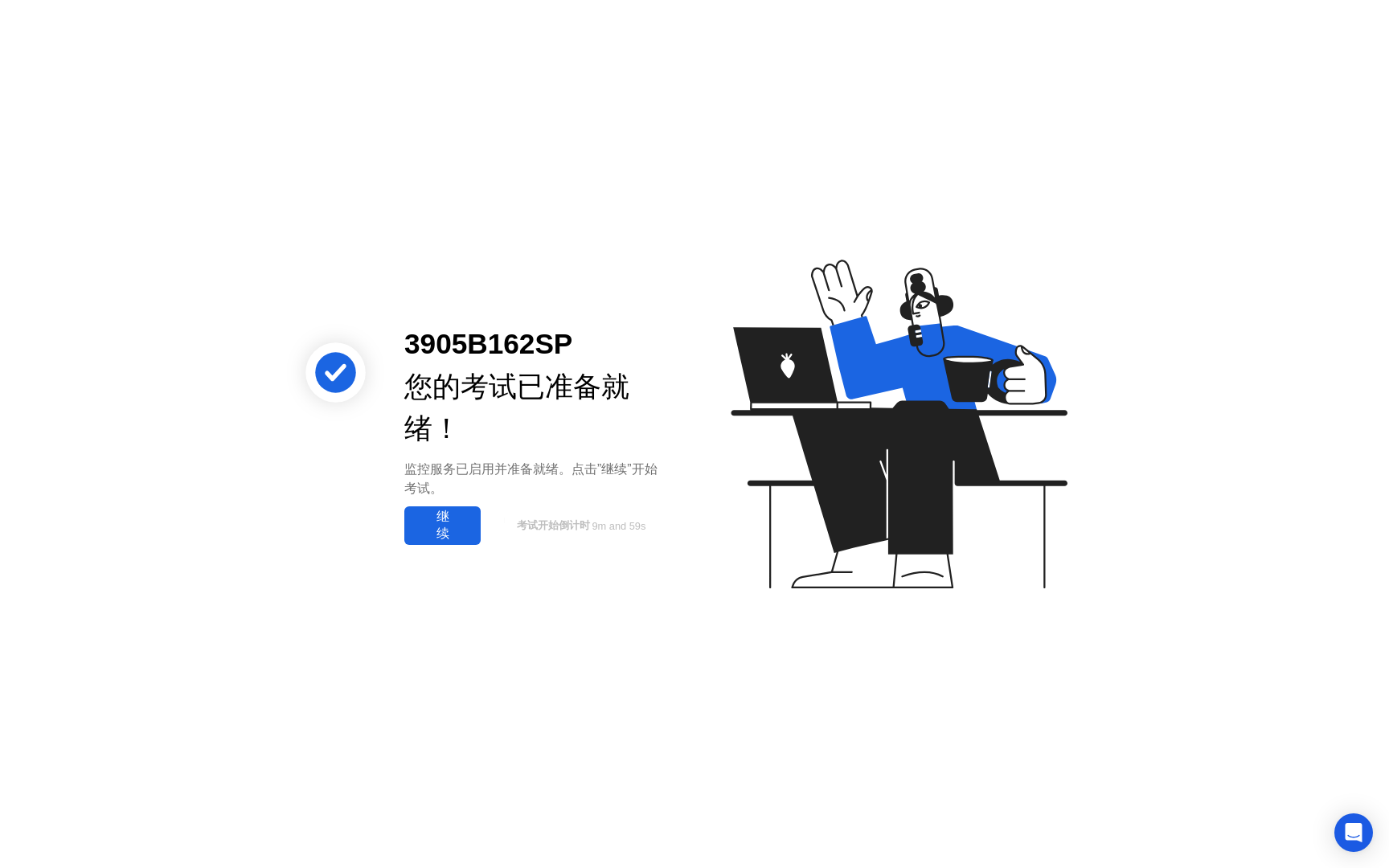
click at [468, 536] on div "继续" at bounding box center [442, 525] width 66 height 34
